Goal: Find specific page/section: Find specific page/section

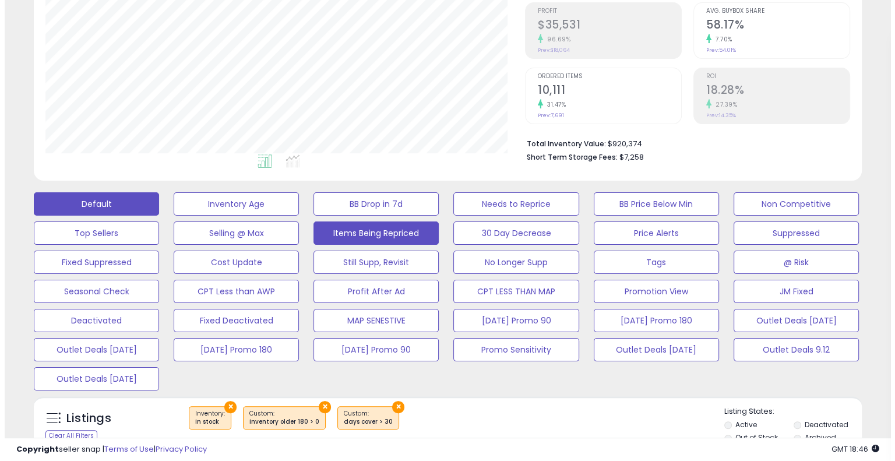
scroll to position [280, 0]
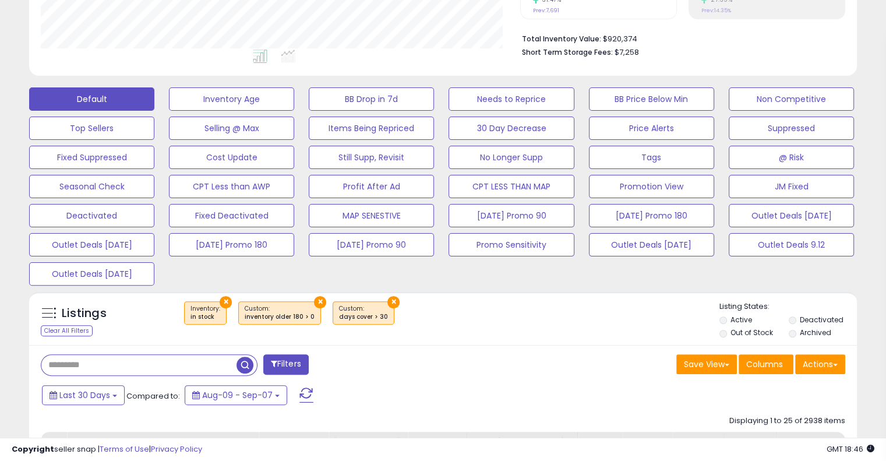
click at [121, 365] on input "text" at bounding box center [138, 365] width 195 height 20
paste input "**********"
type input "**********"
click at [282, 369] on button "Filters" at bounding box center [285, 364] width 45 height 20
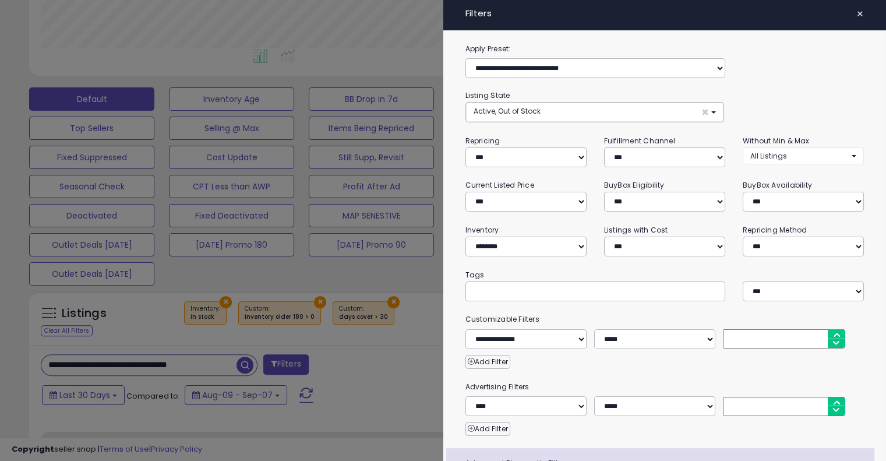
scroll to position [238, 485]
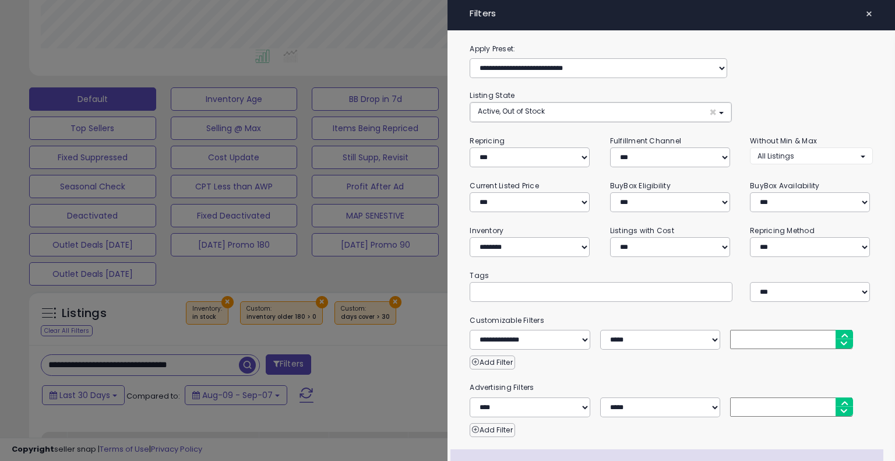
click at [334, 362] on div at bounding box center [447, 230] width 895 height 461
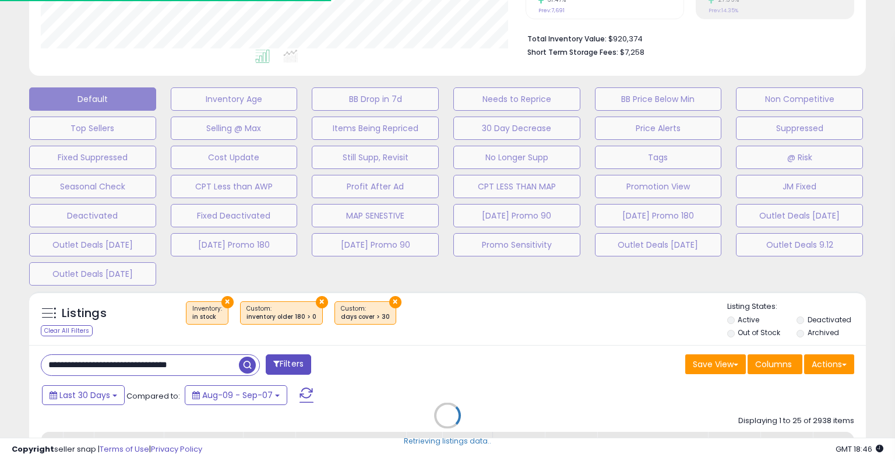
click at [247, 367] on div "Retrieving listings data.." at bounding box center [447, 424] width 854 height 277
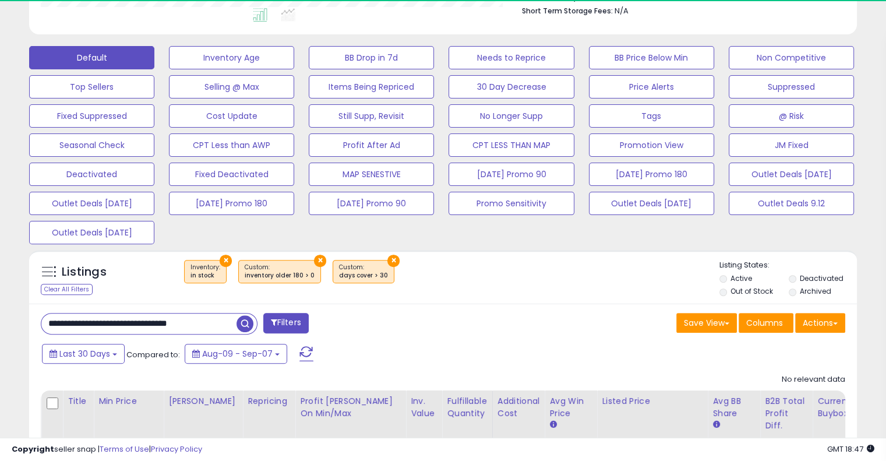
scroll to position [238, 479]
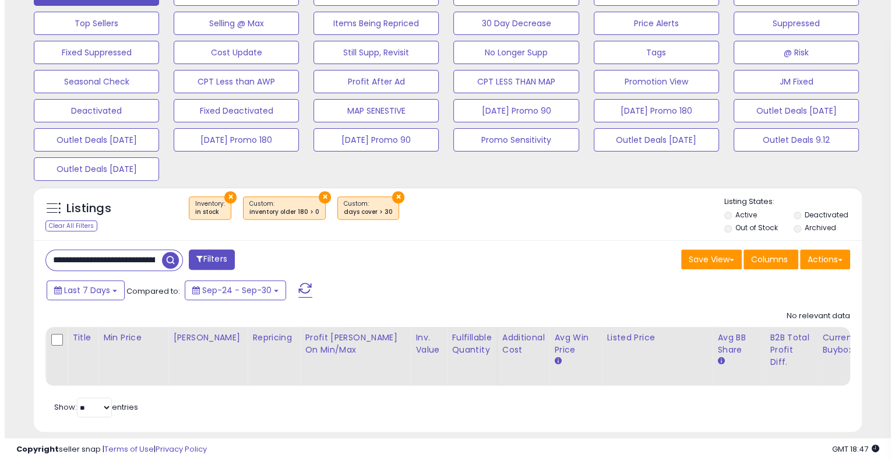
scroll to position [407, 0]
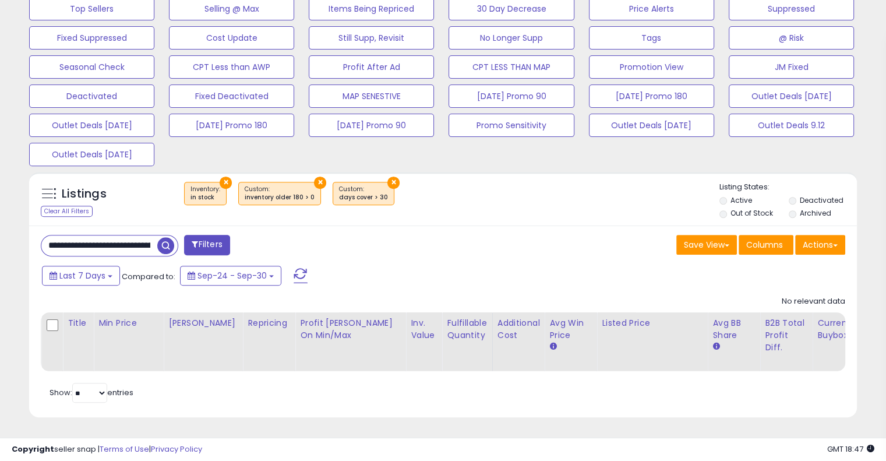
click at [220, 177] on button "×" at bounding box center [226, 183] width 12 height 12
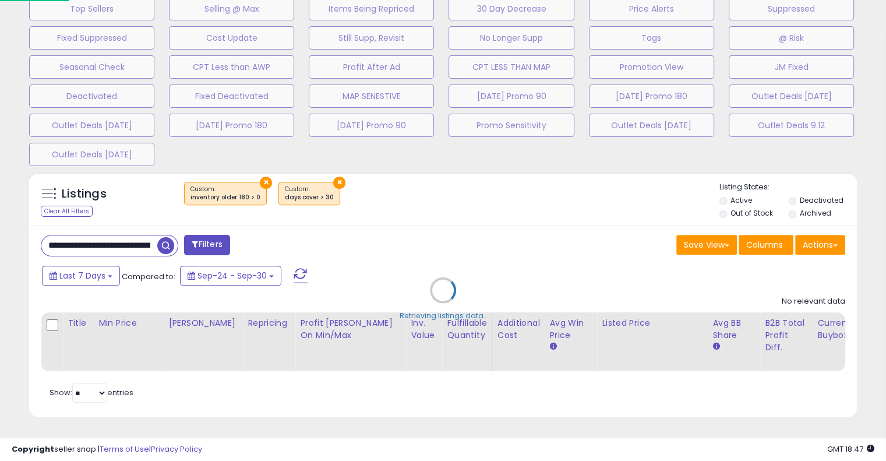
scroll to position [238, 485]
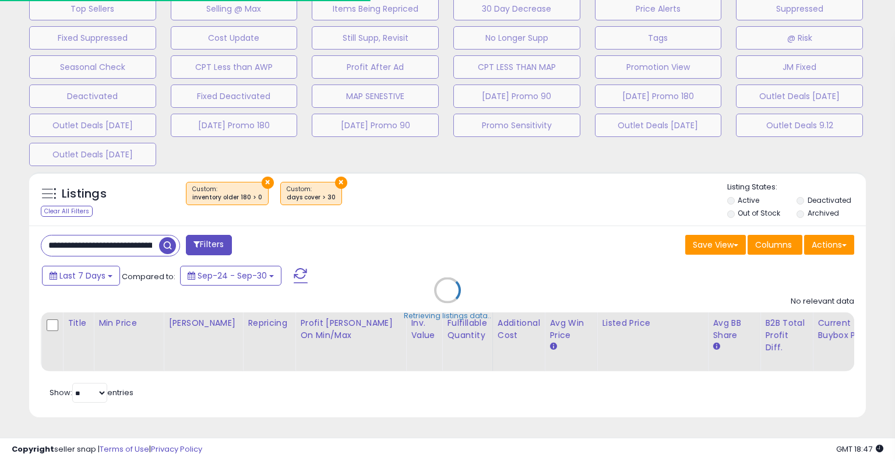
click at [262, 172] on div "Retrieving listings data.." at bounding box center [447, 299] width 854 height 266
click at [260, 173] on div "Retrieving listings data.." at bounding box center [447, 299] width 854 height 266
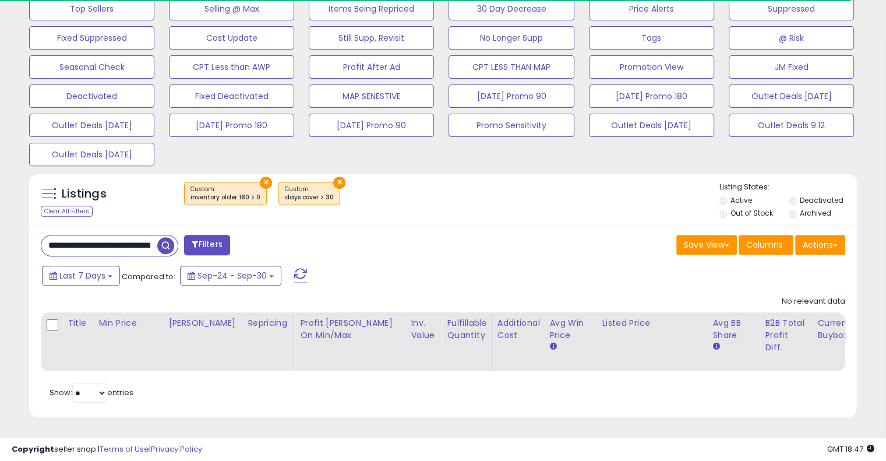
click at [260, 177] on button "×" at bounding box center [266, 183] width 12 height 12
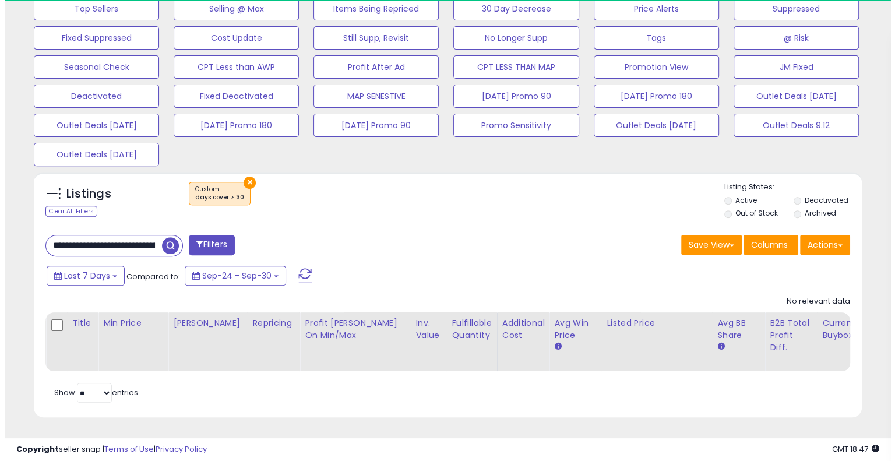
scroll to position [238, 479]
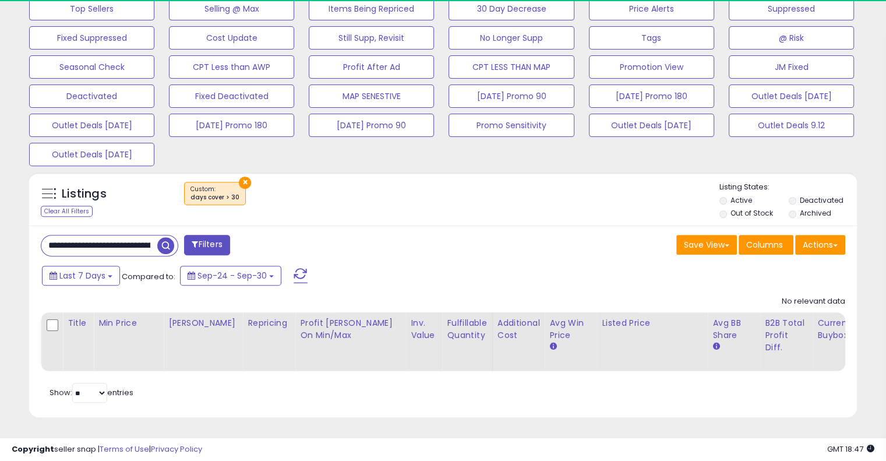
click at [240, 177] on button "×" at bounding box center [245, 183] width 12 height 12
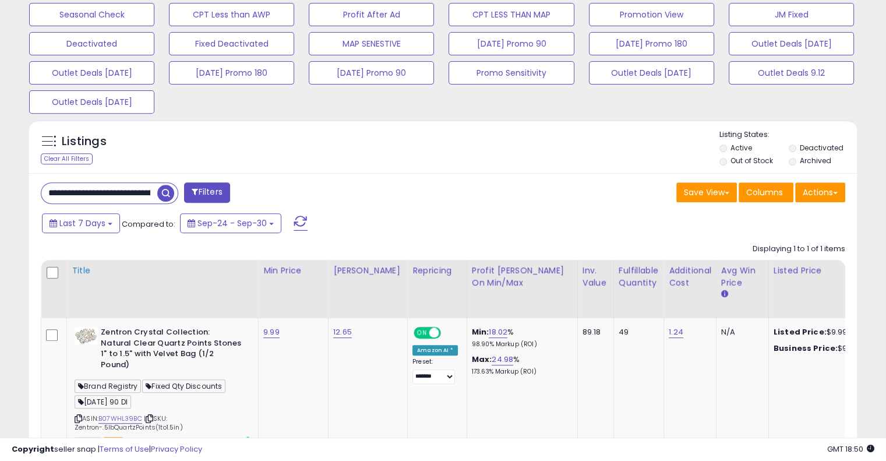
scroll to position [452, 0]
click at [77, 415] on icon at bounding box center [79, 418] width 8 height 6
click at [110, 191] on input "**********" at bounding box center [99, 193] width 116 height 20
drag, startPoint x: 216, startPoint y: 195, endPoint x: 21, endPoint y: 195, distance: 194.6
click at [21, 195] on div "Listings Clear All Filters" at bounding box center [443, 326] width 846 height 424
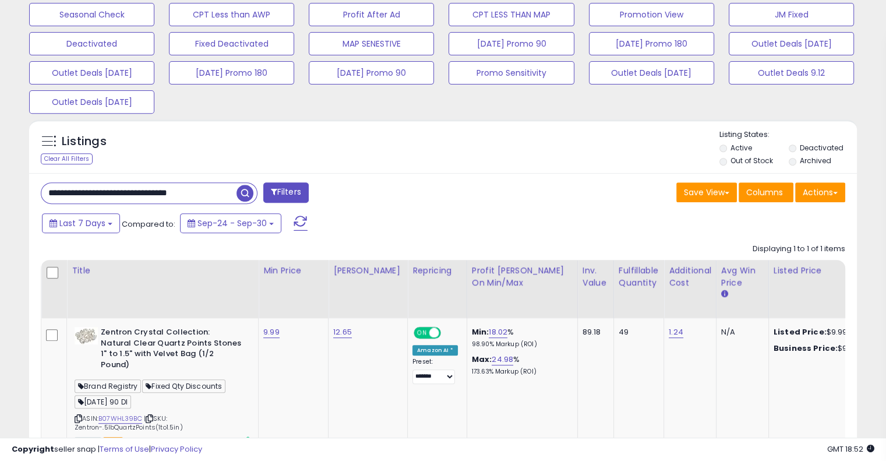
paste input "*****"
click at [242, 193] on span "button" at bounding box center [245, 193] width 17 height 17
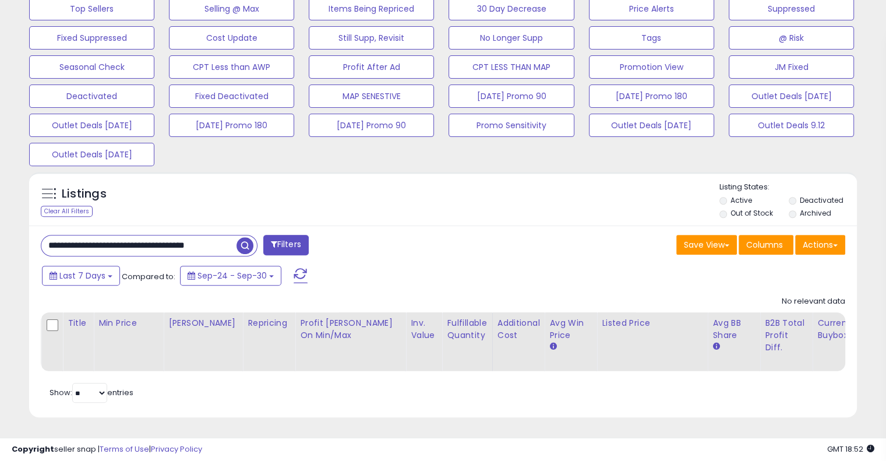
scroll to position [0, 9]
drag, startPoint x: 158, startPoint y: 237, endPoint x: 291, endPoint y: 253, distance: 133.9
click at [291, 253] on div "**********" at bounding box center [443, 322] width 828 height 192
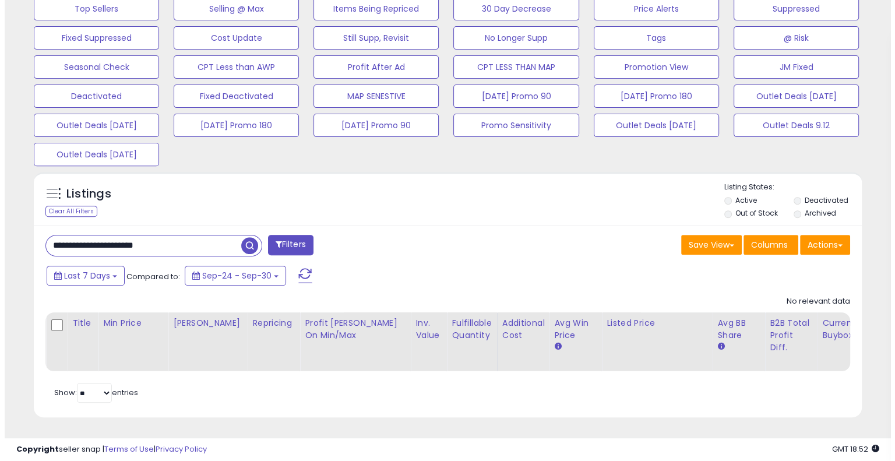
scroll to position [0, 0]
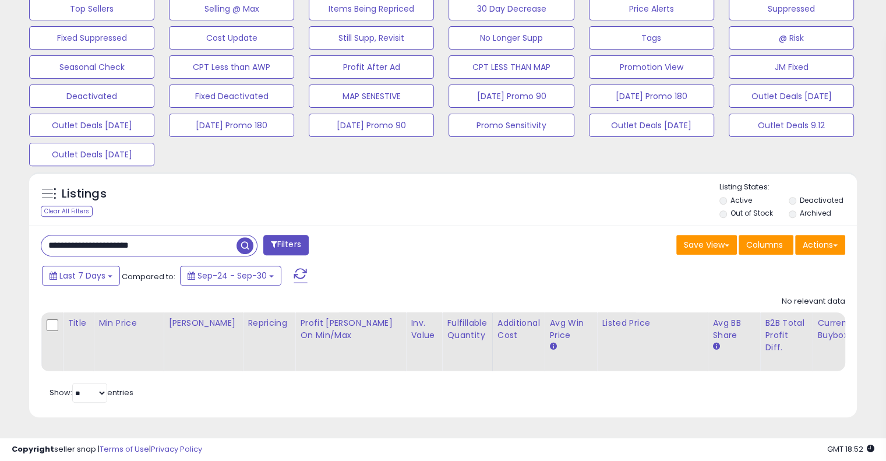
click at [245, 237] on span "button" at bounding box center [245, 245] width 17 height 17
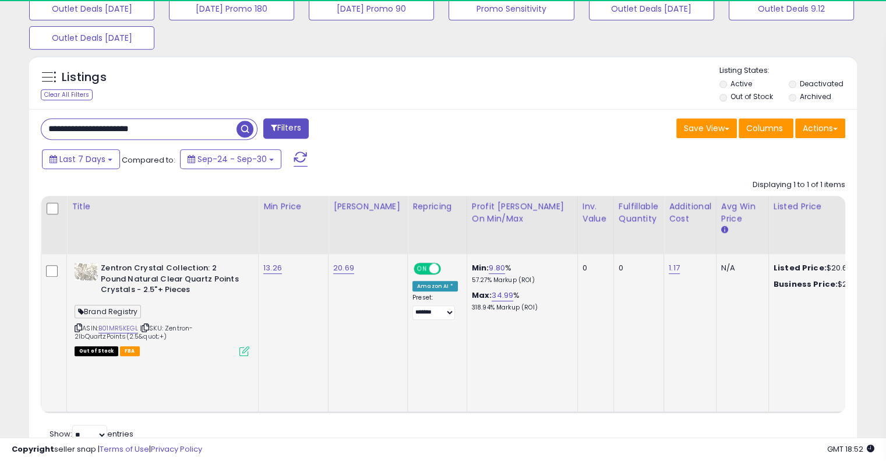
scroll to position [238, 479]
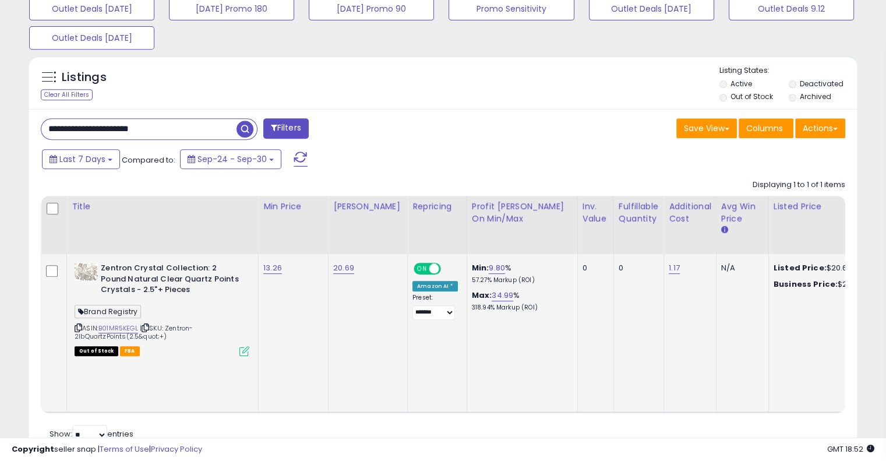
drag, startPoint x: 140, startPoint y: 325, endPoint x: 99, endPoint y: 324, distance: 40.8
click at [99, 324] on div "ASIN: B01MR5KEGL | SKU: Zentron-2lbQuartzPoints(2.5&quot;+) Out of Stock FBA" at bounding box center [162, 309] width 175 height 92
copy div "B01MR5KEGL"
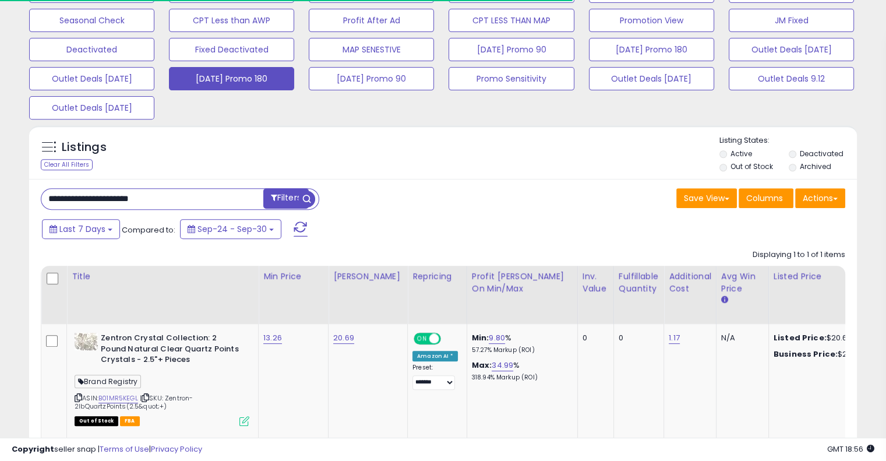
scroll to position [582480, 582240]
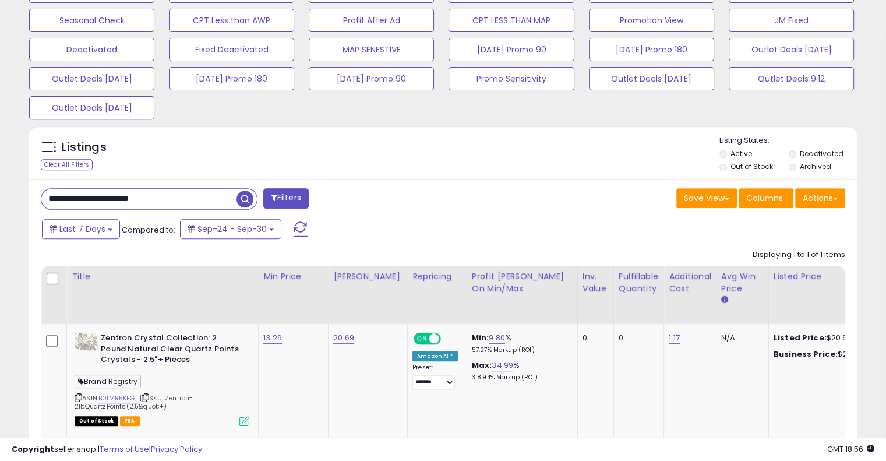
click at [175, 195] on input "**********" at bounding box center [138, 199] width 195 height 20
click at [77, 396] on icon at bounding box center [79, 398] width 8 height 6
drag, startPoint x: 167, startPoint y: 198, endPoint x: 51, endPoint y: 198, distance: 115.4
click at [51, 198] on input "**********" at bounding box center [138, 199] width 195 height 20
drag, startPoint x: 125, startPoint y: 195, endPoint x: 133, endPoint y: 195, distance: 8.2
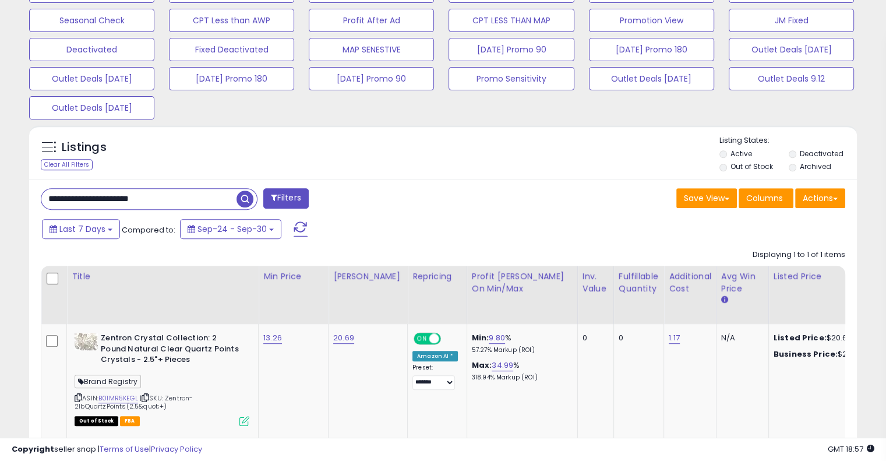
click at [125, 195] on input "**********" at bounding box center [138, 199] width 195 height 20
drag, startPoint x: 168, startPoint y: 197, endPoint x: 8, endPoint y: 193, distance: 160.9
click at [8, 193] on div "**********" at bounding box center [443, 74] width 875 height 940
paste input "**********"
click at [247, 199] on span "button" at bounding box center [245, 199] width 17 height 17
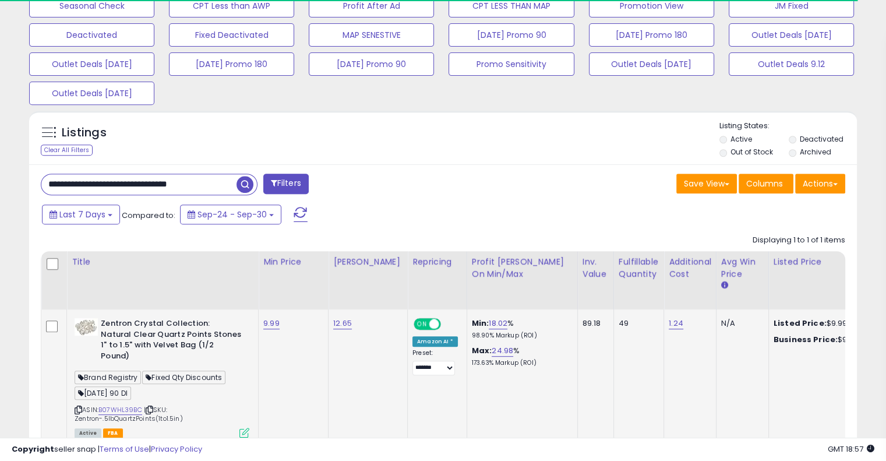
scroll to position [524, 0]
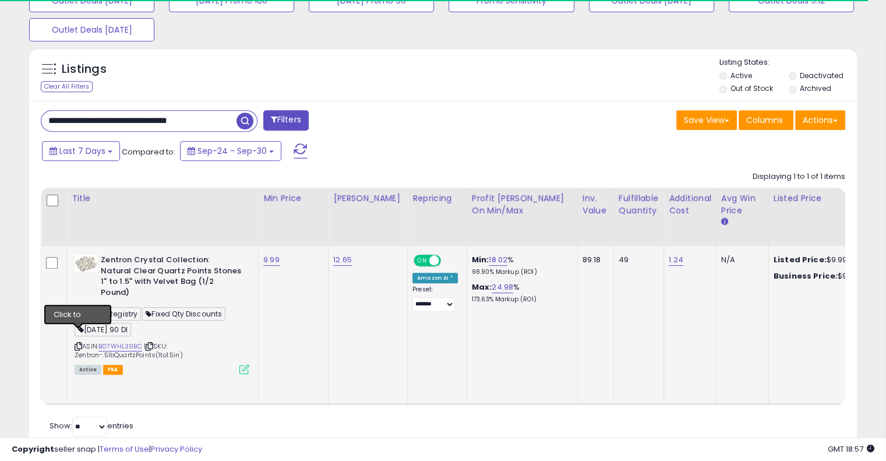
click at [78, 343] on icon at bounding box center [79, 346] width 8 height 6
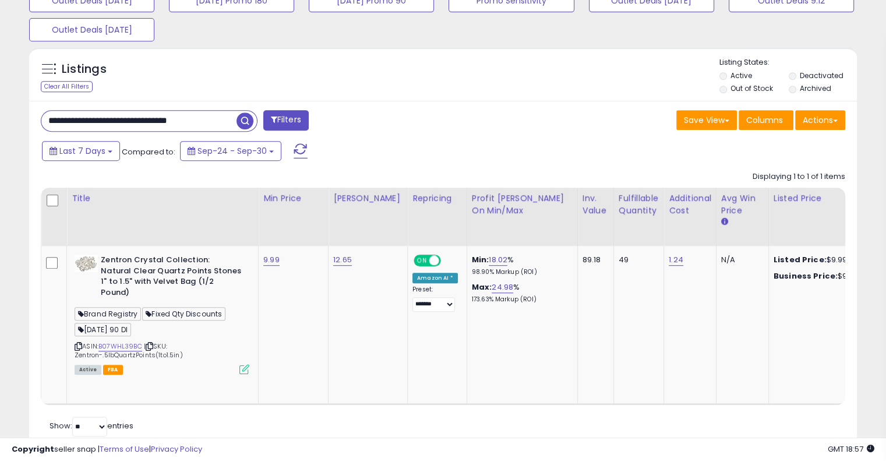
paste input "text"
drag, startPoint x: 202, startPoint y: 121, endPoint x: 51, endPoint y: 113, distance: 151.1
click at [51, 113] on input "**********" at bounding box center [138, 121] width 195 height 20
paste input "text"
drag, startPoint x: 190, startPoint y: 124, endPoint x: -16, endPoint y: 119, distance: 206.3
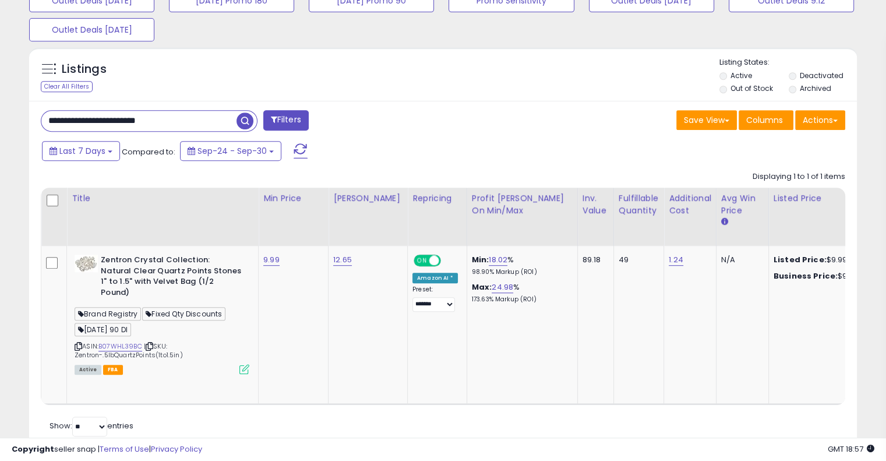
click at [244, 118] on span "button" at bounding box center [245, 120] width 17 height 17
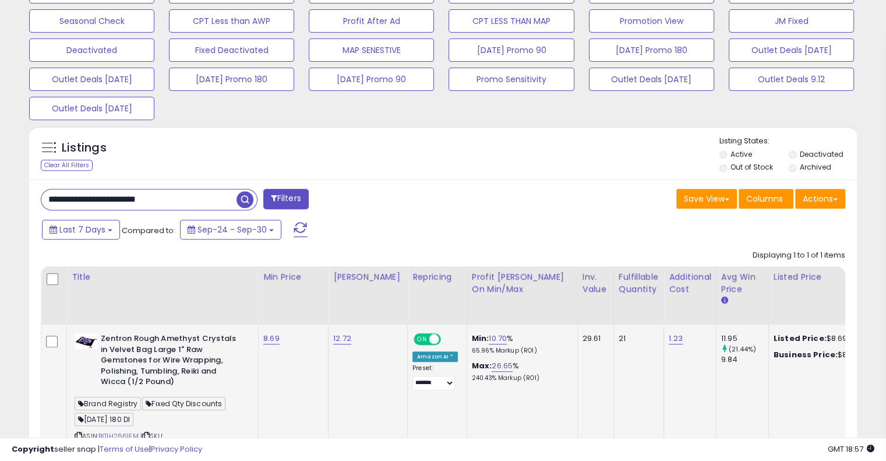
scroll to position [553, 0]
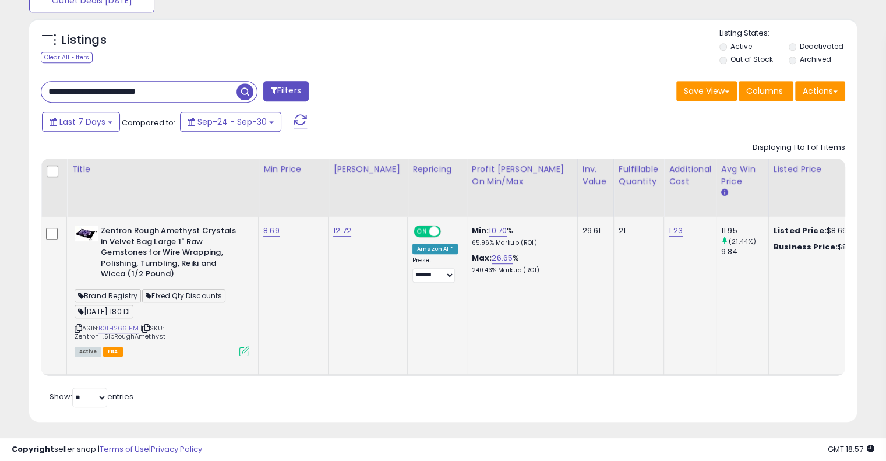
click at [77, 325] on icon at bounding box center [79, 328] width 8 height 6
paste input "********"
drag, startPoint x: 181, startPoint y: 90, endPoint x: -54, endPoint y: 90, distance: 234.8
click at [239, 94] on span "button" at bounding box center [245, 91] width 17 height 17
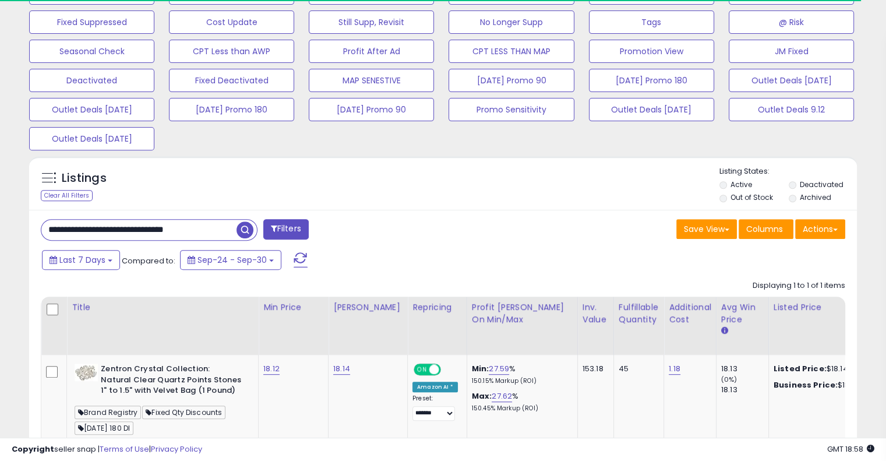
scroll to position [524, 0]
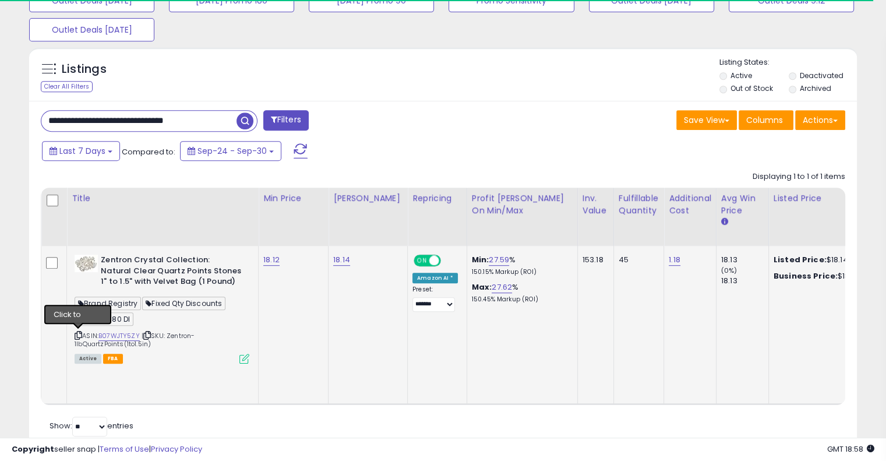
click at [76, 332] on icon at bounding box center [79, 335] width 8 height 6
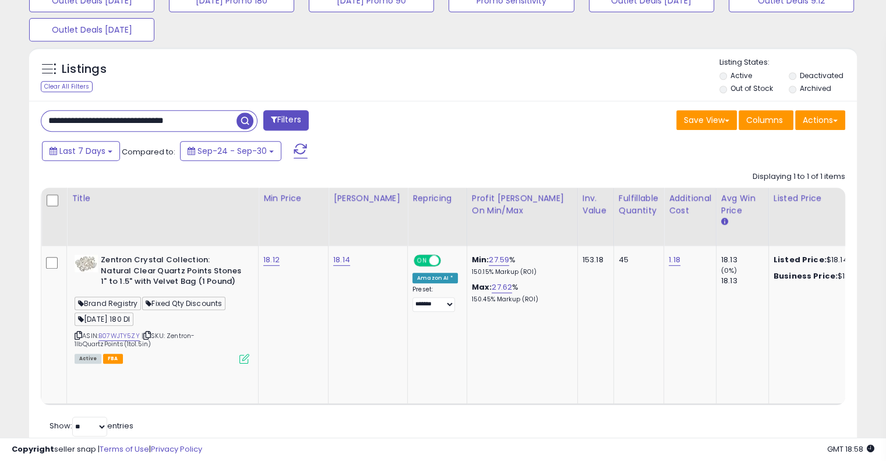
scroll to position [238, 479]
paste input "text"
drag, startPoint x: 79, startPoint y: 121, endPoint x: 21, endPoint y: 121, distance: 57.7
click at [21, 121] on div "Listings Clear All Filters" at bounding box center [443, 253] width 846 height 424
click at [245, 118] on span "button" at bounding box center [245, 120] width 17 height 17
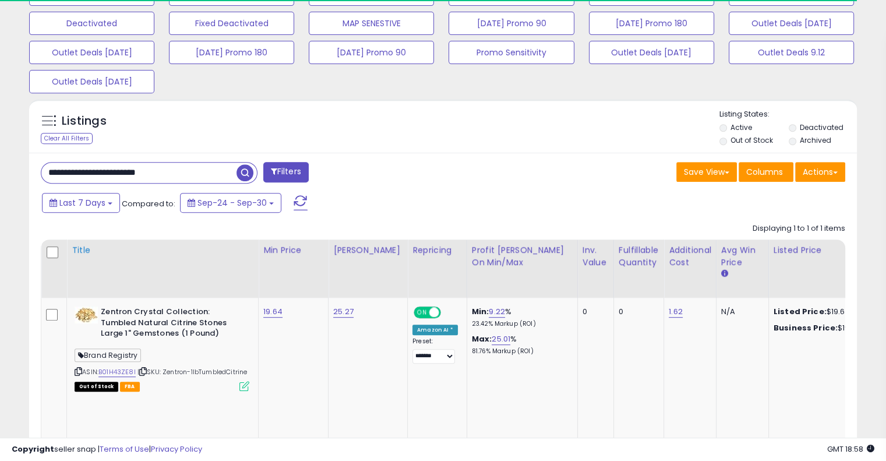
scroll to position [516, 0]
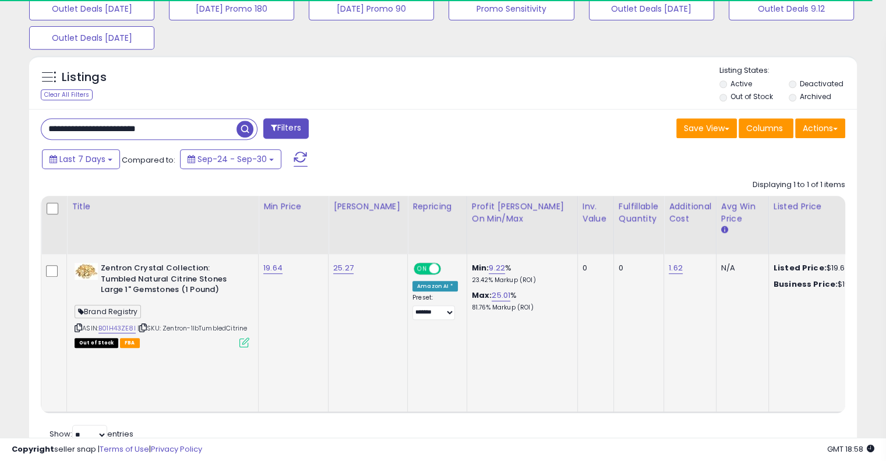
click at [78, 327] on icon at bounding box center [79, 328] width 8 height 6
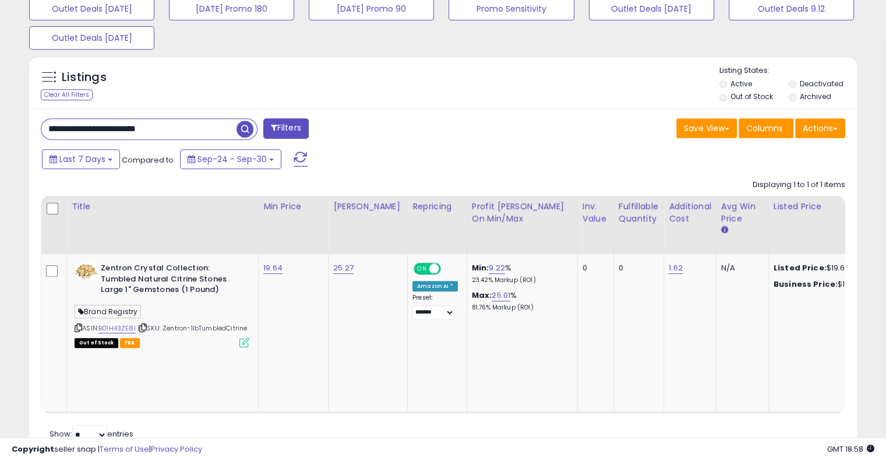
paste input "text"
drag, startPoint x: 178, startPoint y: 130, endPoint x: -47, endPoint y: 124, distance: 225.0
click at [244, 127] on span "button" at bounding box center [245, 129] width 17 height 17
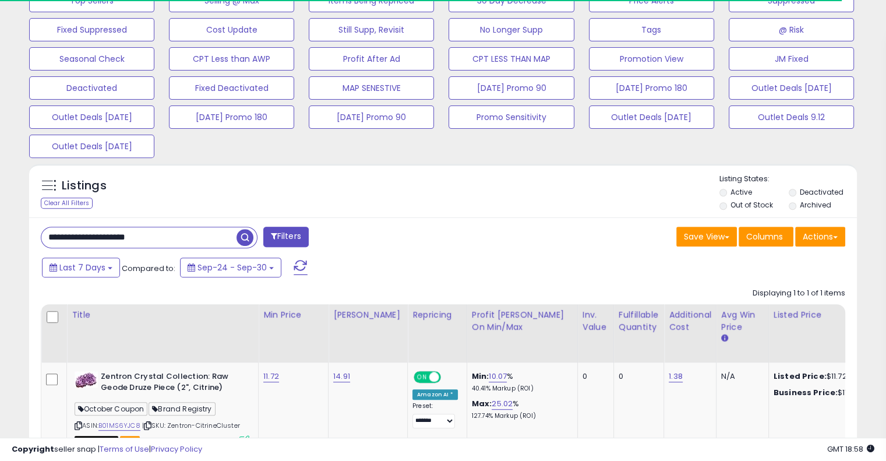
scroll to position [496, 0]
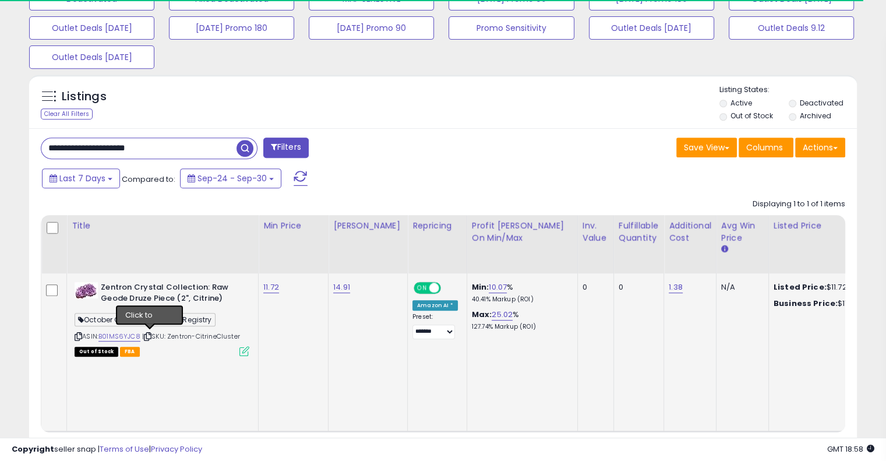
click at [147, 335] on icon at bounding box center [148, 336] width 8 height 6
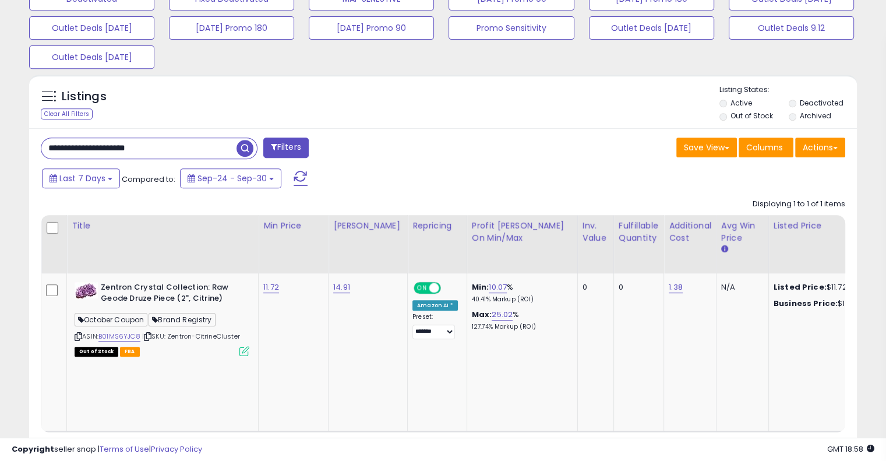
scroll to position [238, 479]
click at [79, 335] on icon at bounding box center [79, 336] width 8 height 6
paste input "****"
drag, startPoint x: 143, startPoint y: 146, endPoint x: -19, endPoint y: 107, distance: 166.1
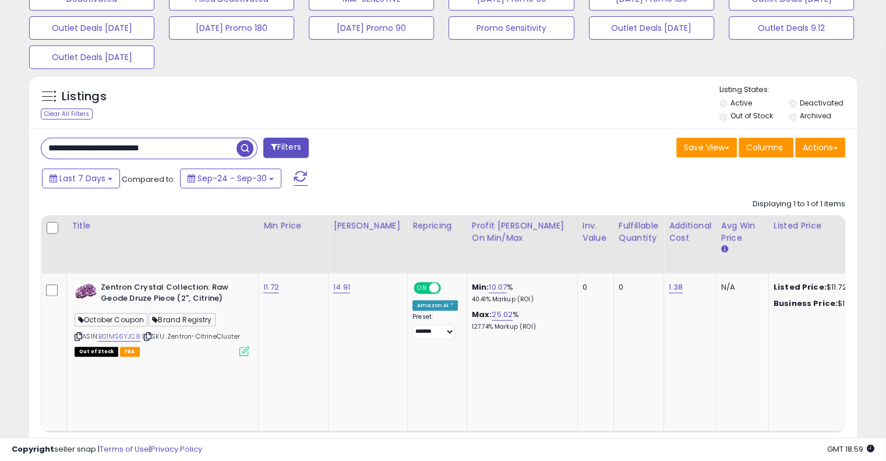
click at [240, 146] on span "button" at bounding box center [245, 148] width 17 height 17
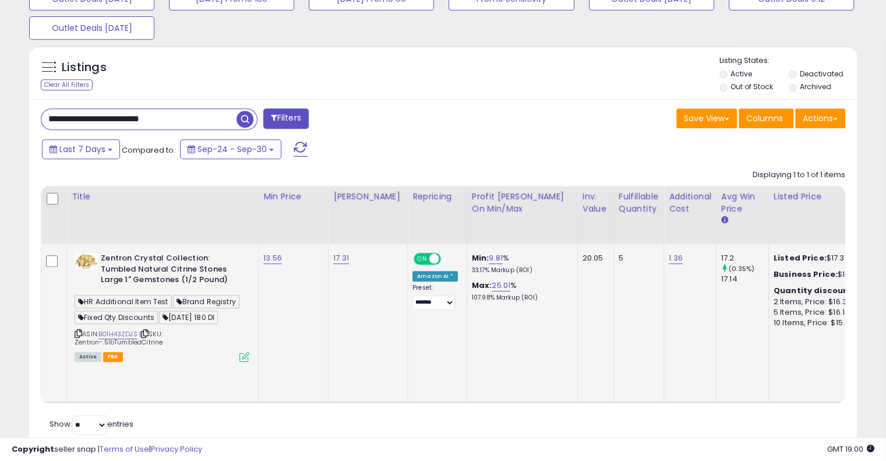
scroll to position [531, 0]
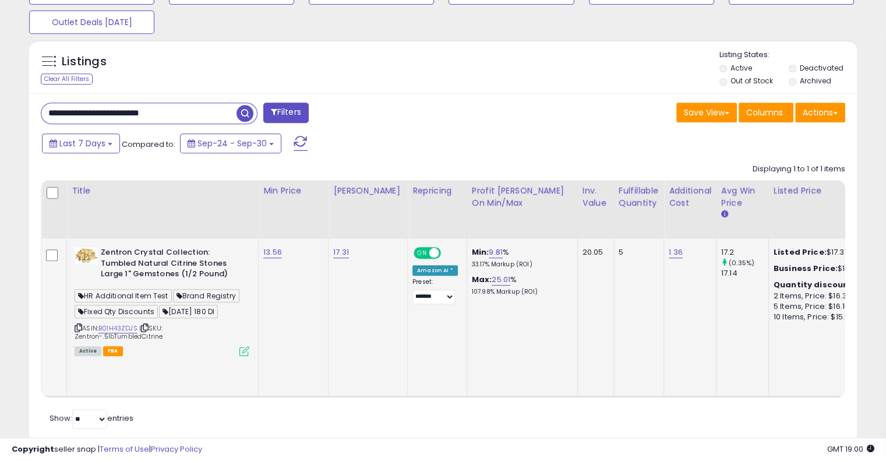
click at [75, 325] on icon at bounding box center [79, 328] width 8 height 6
click at [76, 326] on icon at bounding box center [79, 328] width 8 height 6
click at [79, 326] on icon at bounding box center [79, 328] width 8 height 6
paste input "text"
drag, startPoint x: 184, startPoint y: 117, endPoint x: -40, endPoint y: 111, distance: 223.8
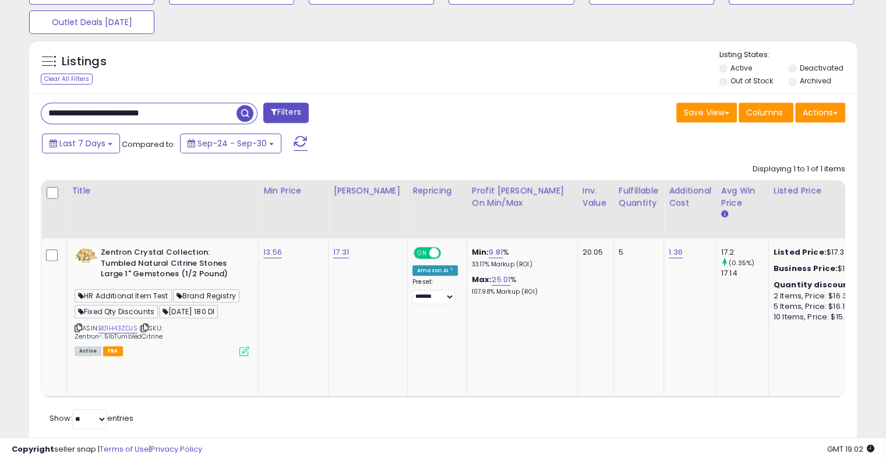
click at [242, 109] on span "button" at bounding box center [245, 113] width 17 height 17
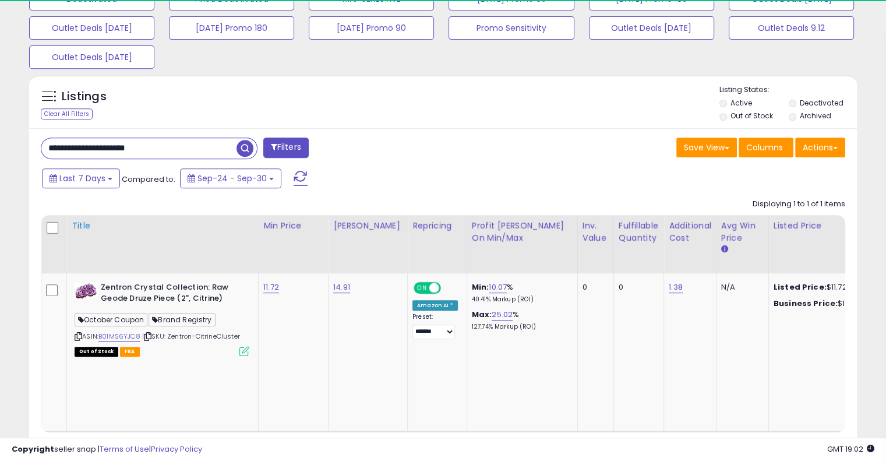
scroll to position [238, 479]
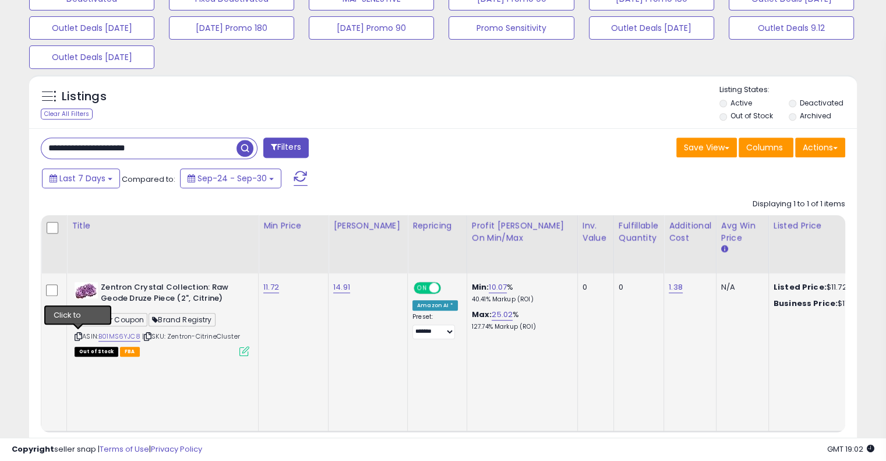
click at [75, 336] on icon at bounding box center [79, 336] width 8 height 6
drag, startPoint x: 54, startPoint y: 152, endPoint x: 20, endPoint y: 151, distance: 33.8
click at [20, 151] on div "Listings Clear All Filters" at bounding box center [443, 281] width 846 height 424
paste input "***"
click at [248, 144] on span "button" at bounding box center [245, 148] width 17 height 17
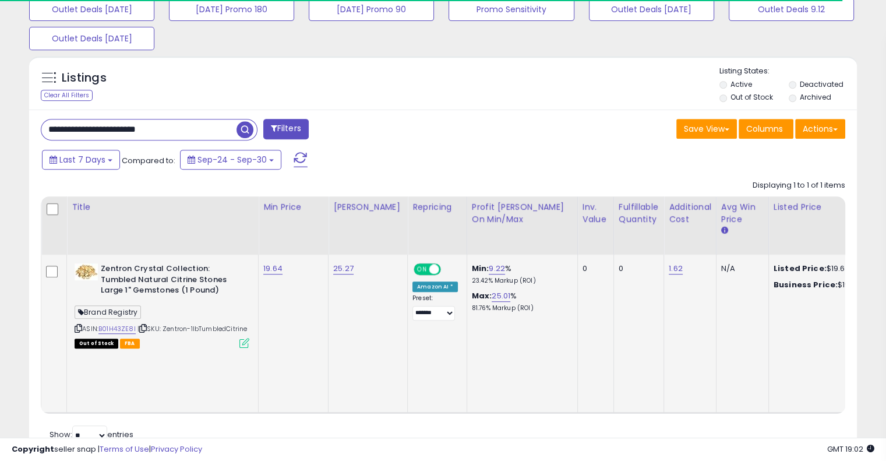
scroll to position [516, 0]
click at [80, 328] on icon at bounding box center [79, 328] width 8 height 6
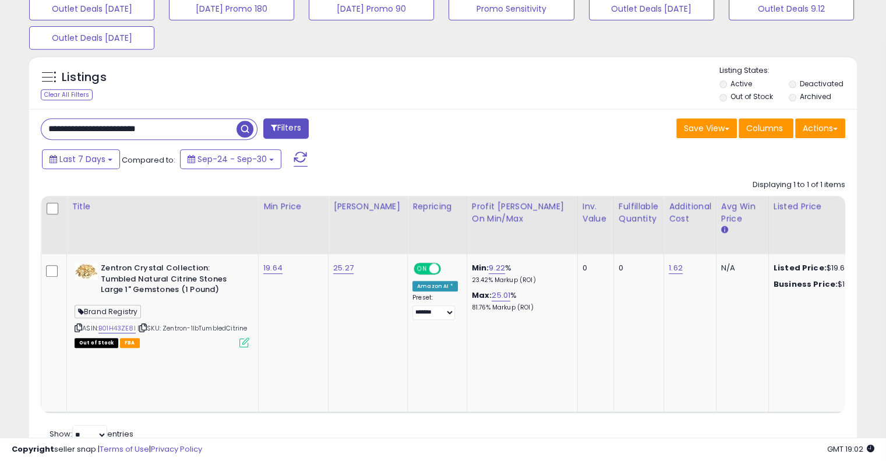
drag, startPoint x: 182, startPoint y: 122, endPoint x: 38, endPoint y: 122, distance: 144.5
click at [38, 122] on div "**********" at bounding box center [237, 129] width 411 height 23
paste input "********"
click at [245, 130] on span "button" at bounding box center [245, 129] width 17 height 17
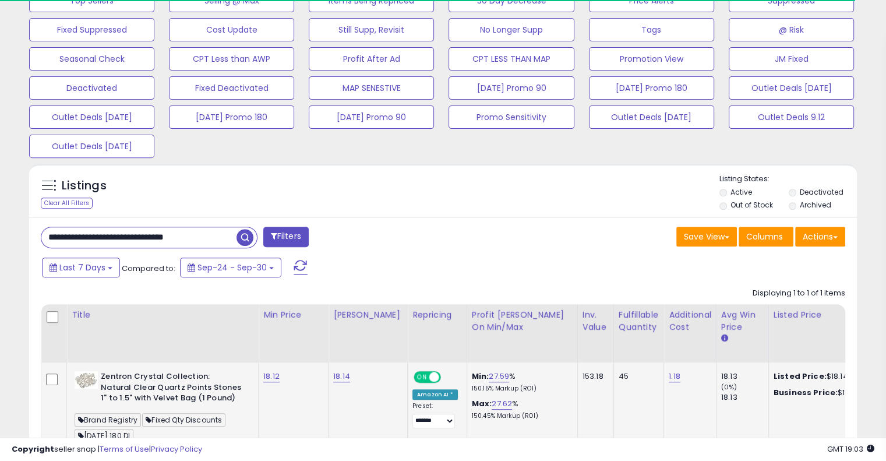
scroll to position [524, 0]
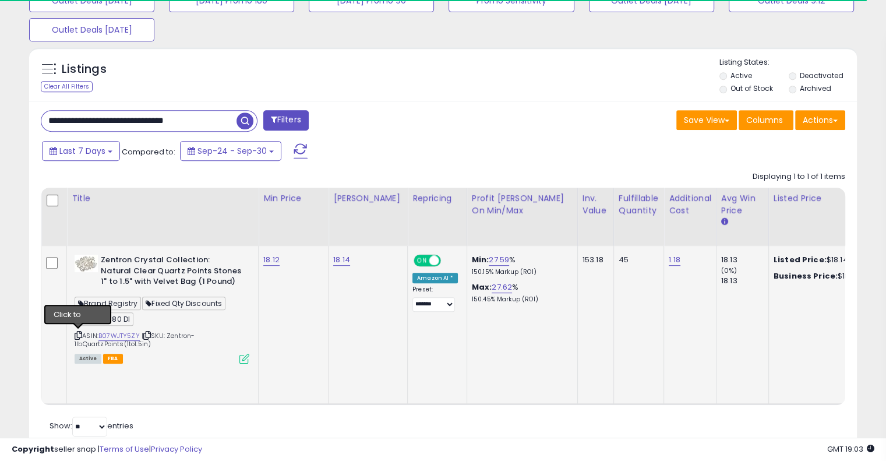
click at [79, 335] on icon at bounding box center [79, 335] width 8 height 6
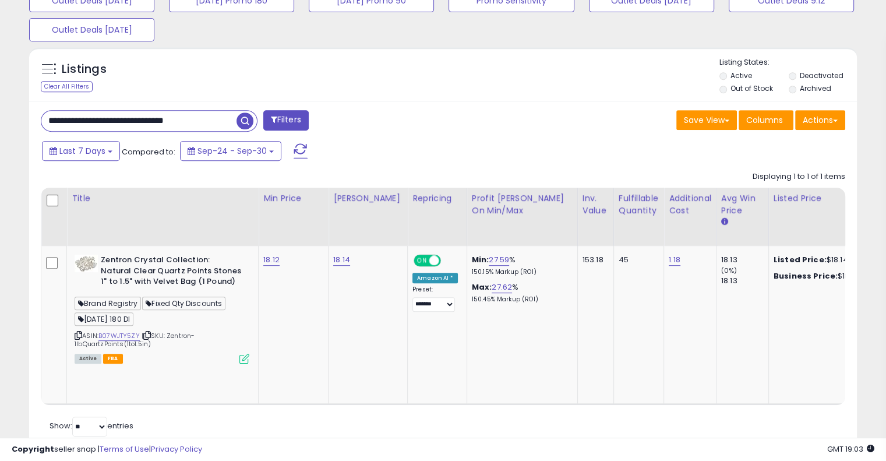
scroll to position [238, 479]
drag, startPoint x: 184, startPoint y: 121, endPoint x: 40, endPoint y: 121, distance: 143.9
click at [40, 121] on div "**********" at bounding box center [237, 121] width 411 height 23
paste input "text"
click at [244, 121] on span "button" at bounding box center [245, 120] width 17 height 17
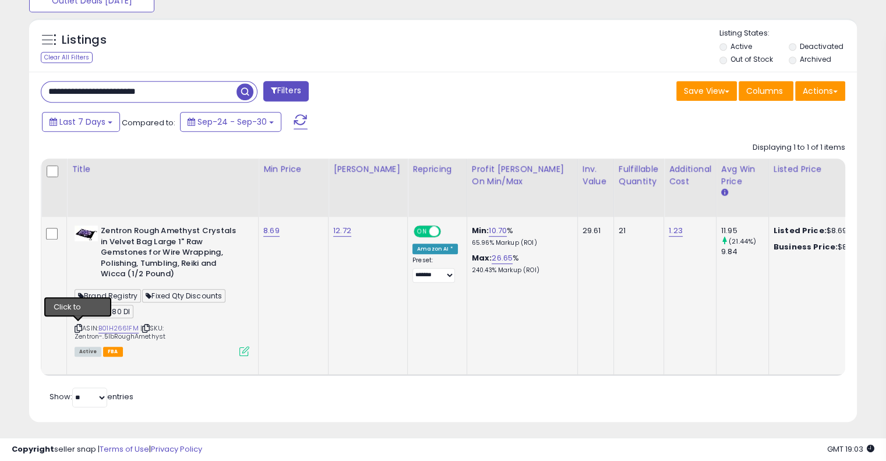
click at [80, 326] on icon at bounding box center [79, 328] width 8 height 6
click at [78, 326] on icon at bounding box center [79, 328] width 8 height 6
drag, startPoint x: 193, startPoint y: 94, endPoint x: -5, endPoint y: 87, distance: 198.2
paste input "**********"
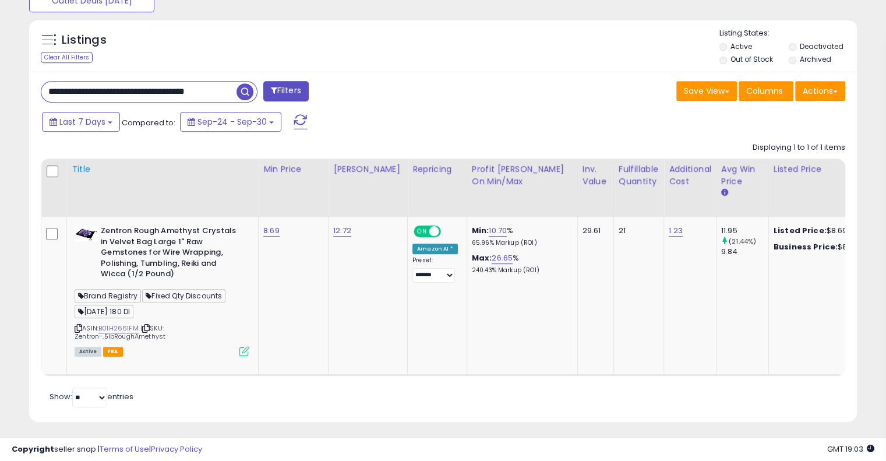
scroll to position [0, 9]
drag, startPoint x: 147, startPoint y: 90, endPoint x: 239, endPoint y: 92, distance: 92.1
click at [239, 92] on div "**********" at bounding box center [149, 92] width 217 height 22
click at [245, 90] on span "button" at bounding box center [245, 91] width 17 height 17
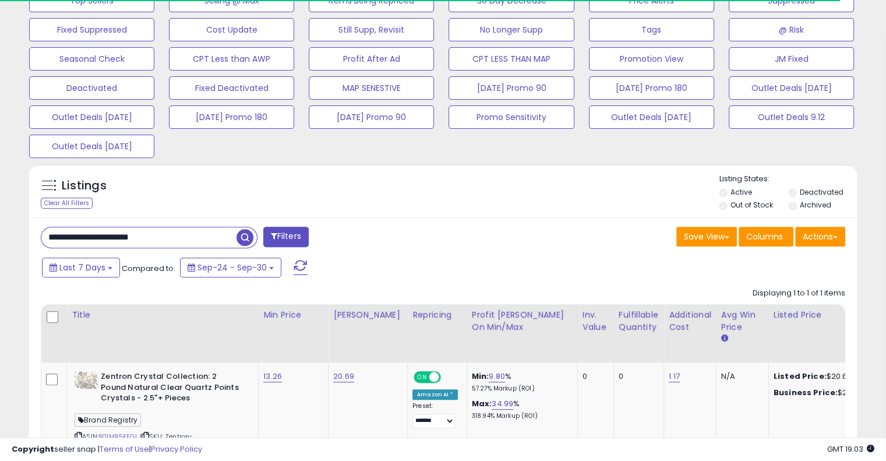
scroll to position [516, 0]
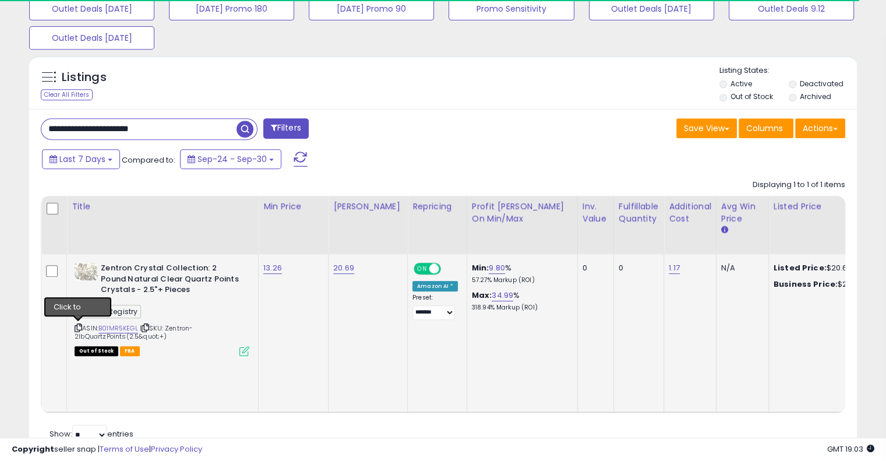
click at [78, 328] on icon at bounding box center [79, 328] width 8 height 6
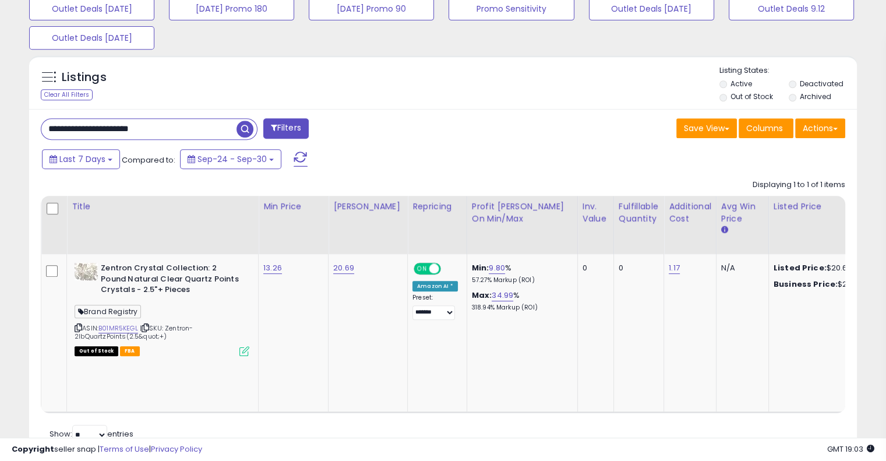
click at [30, 126] on div "**********" at bounding box center [443, 284] width 828 height 350
paste input "**********"
type input "**********"
click at [242, 121] on span "button" at bounding box center [245, 129] width 17 height 17
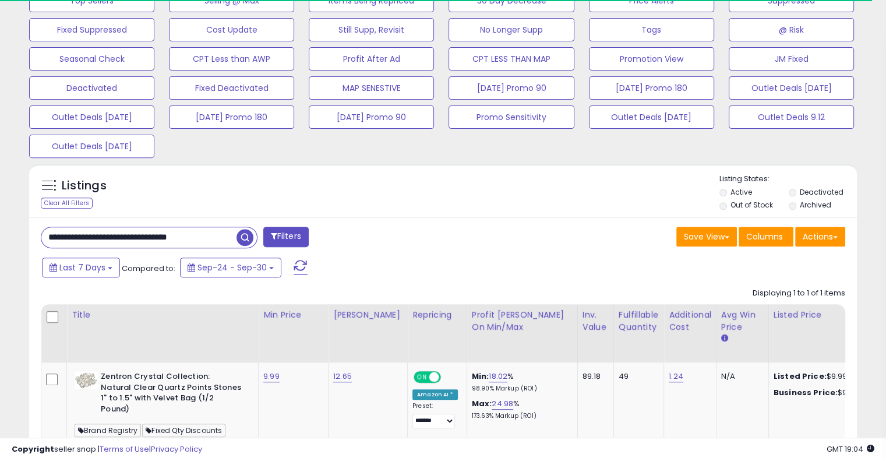
scroll to position [524, 0]
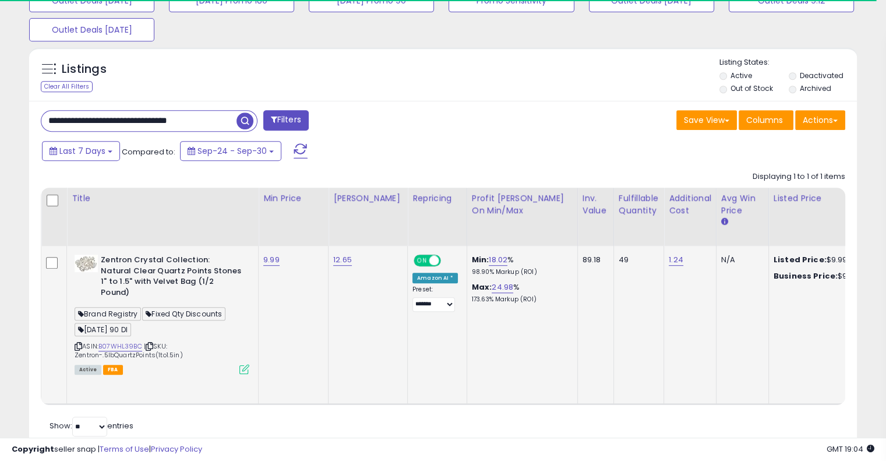
click at [79, 343] on icon at bounding box center [79, 346] width 8 height 6
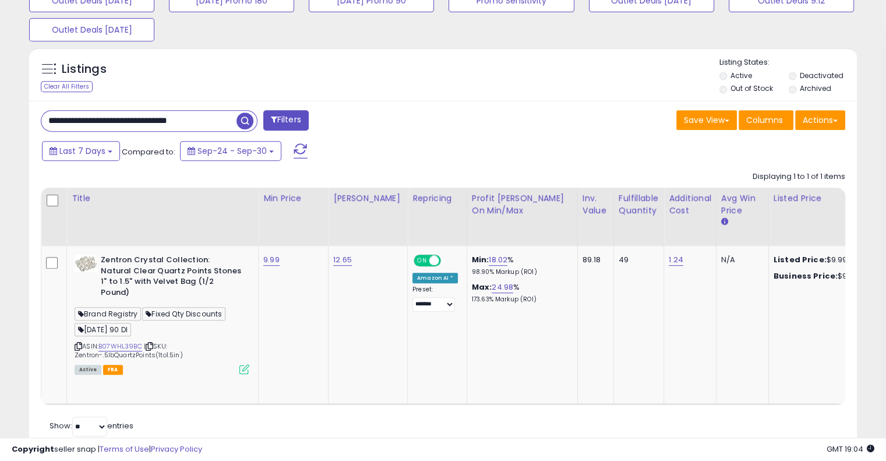
scroll to position [238, 479]
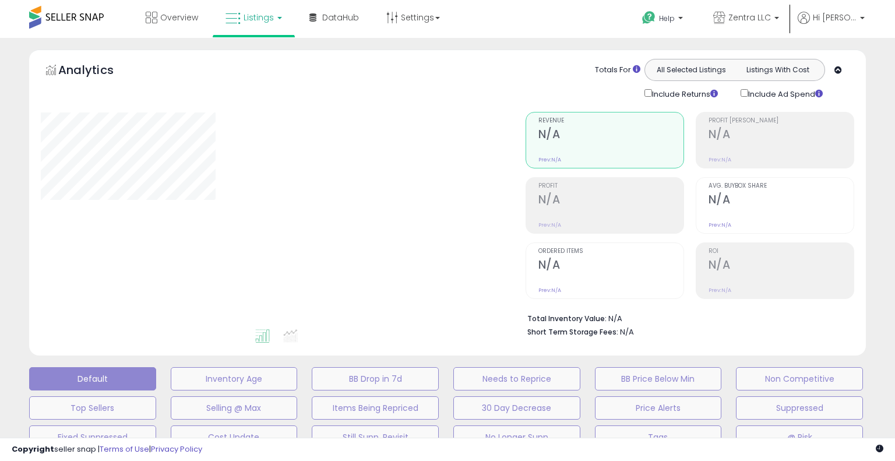
type input "**********"
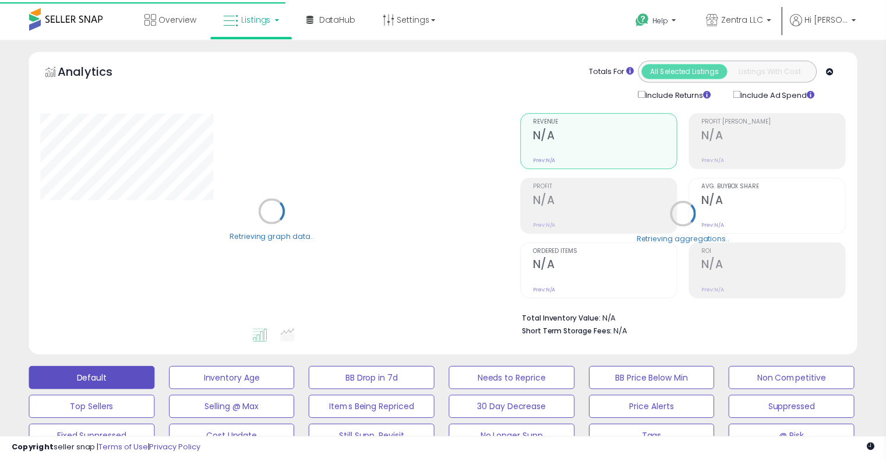
scroll to position [407, 0]
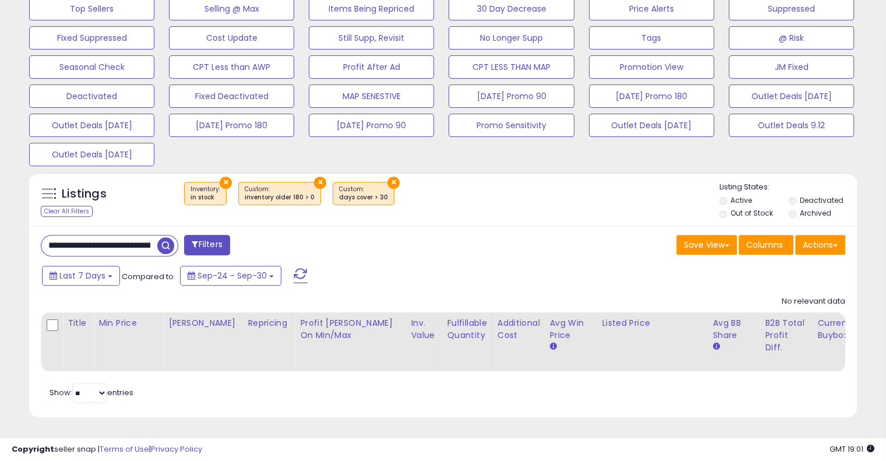
scroll to position [238, 479]
